Goal: Find specific page/section: Find specific page/section

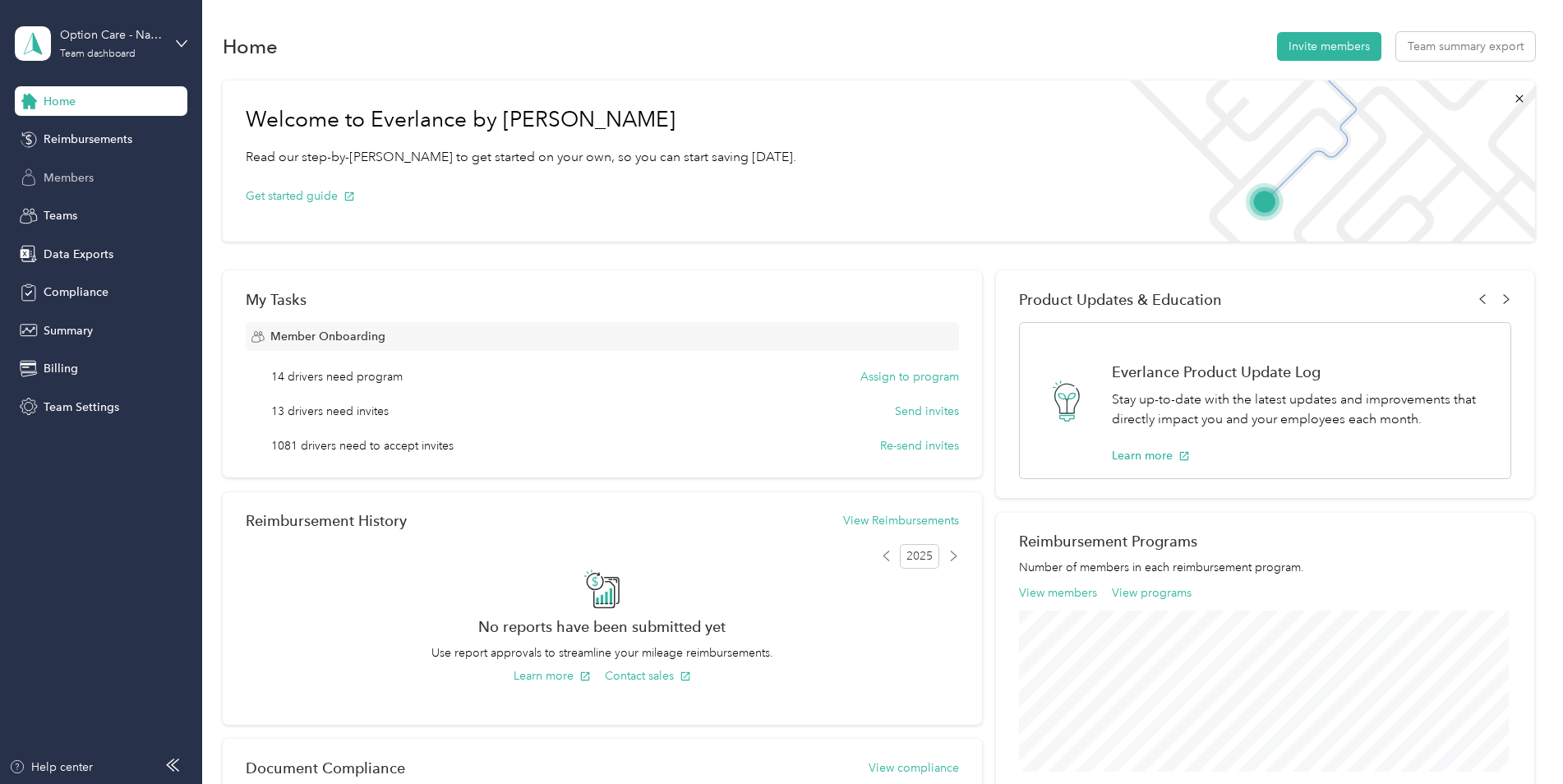
click at [70, 180] on span "Members" at bounding box center [68, 178] width 50 height 17
